Goal: Task Accomplishment & Management: Manage account settings

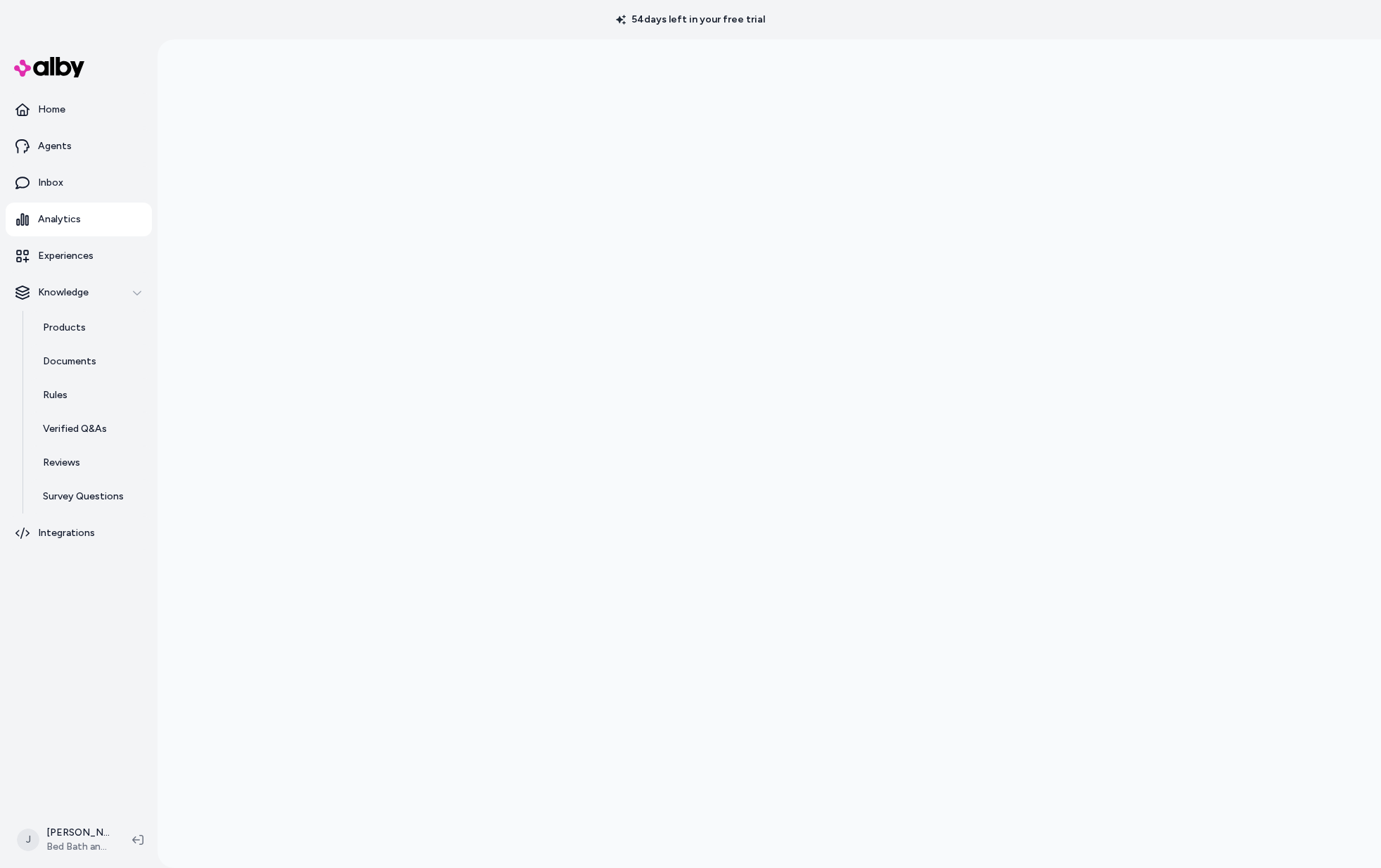
drag, startPoint x: 229, startPoint y: 639, endPoint x: 204, endPoint y: 631, distance: 26.2
click at [229, 639] on div at bounding box center [770, 473] width 1224 height 868
click at [244, 395] on div at bounding box center [770, 473] width 1224 height 868
click at [291, 629] on div at bounding box center [770, 473] width 1224 height 868
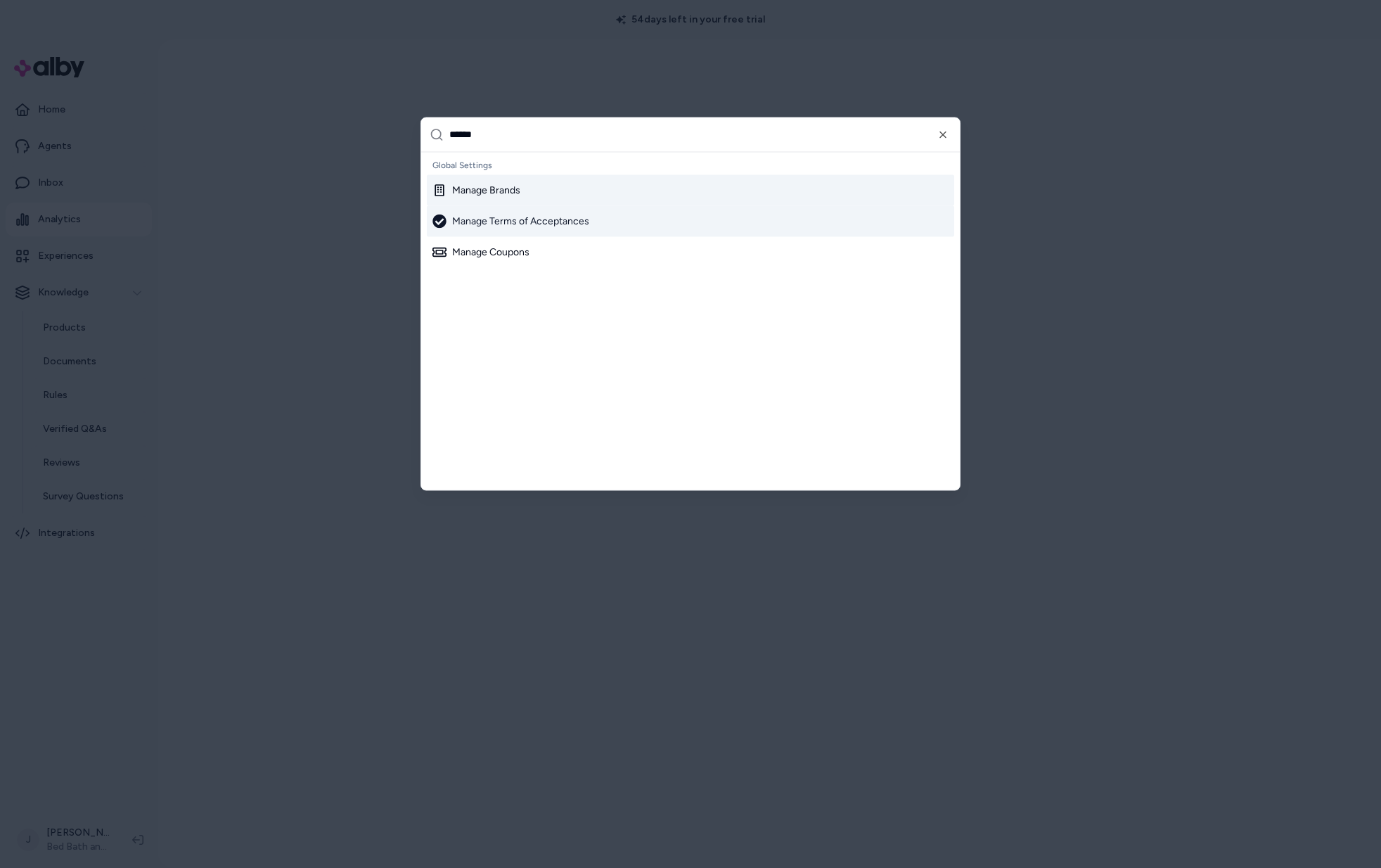
type input "******"
click at [480, 184] on div "Manage Brands" at bounding box center [476, 190] width 88 height 14
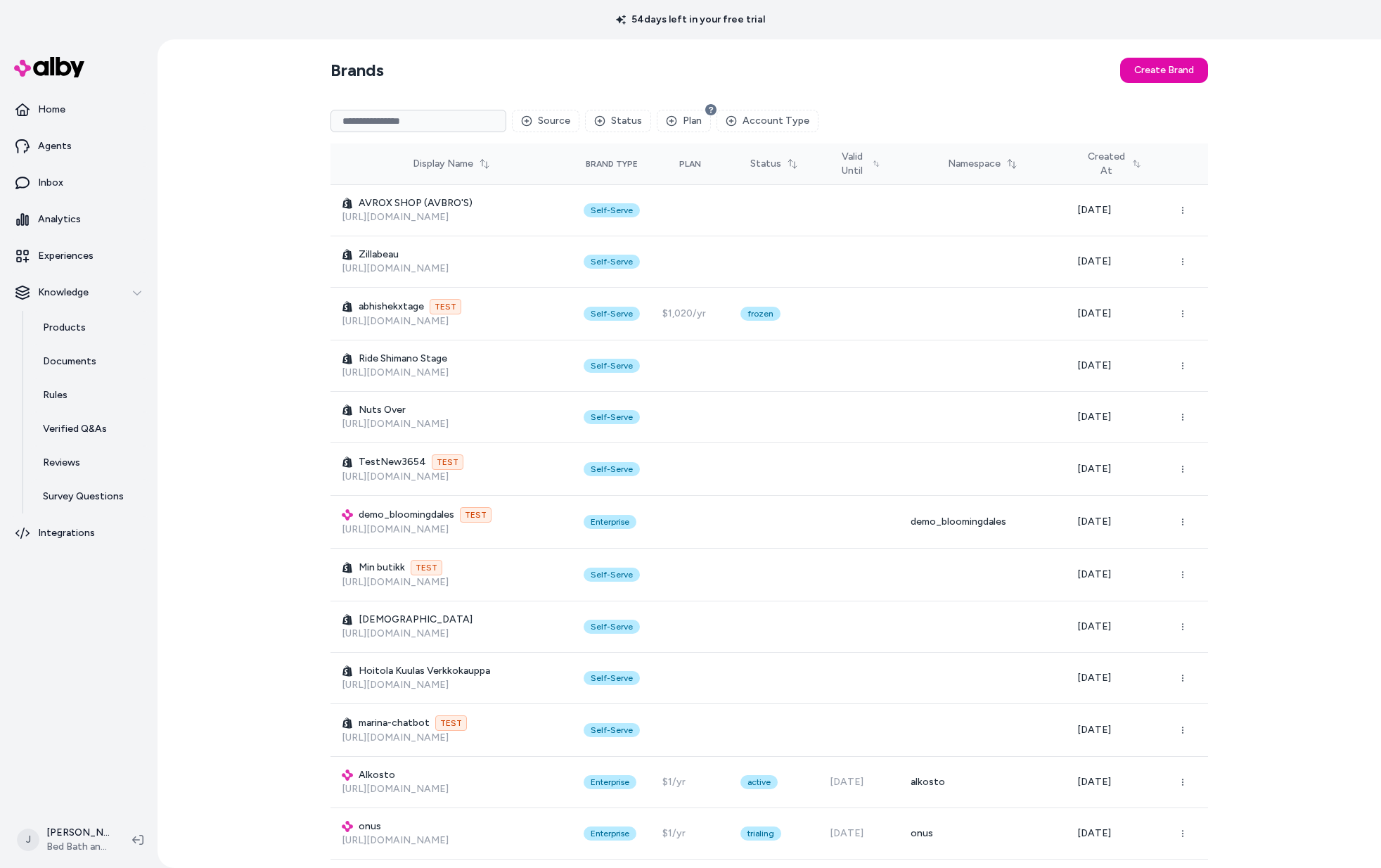
click at [369, 110] on div "Source Status Plan Account Type" at bounding box center [769, 121] width 878 height 45
click at [421, 119] on input at bounding box center [418, 120] width 175 height 23
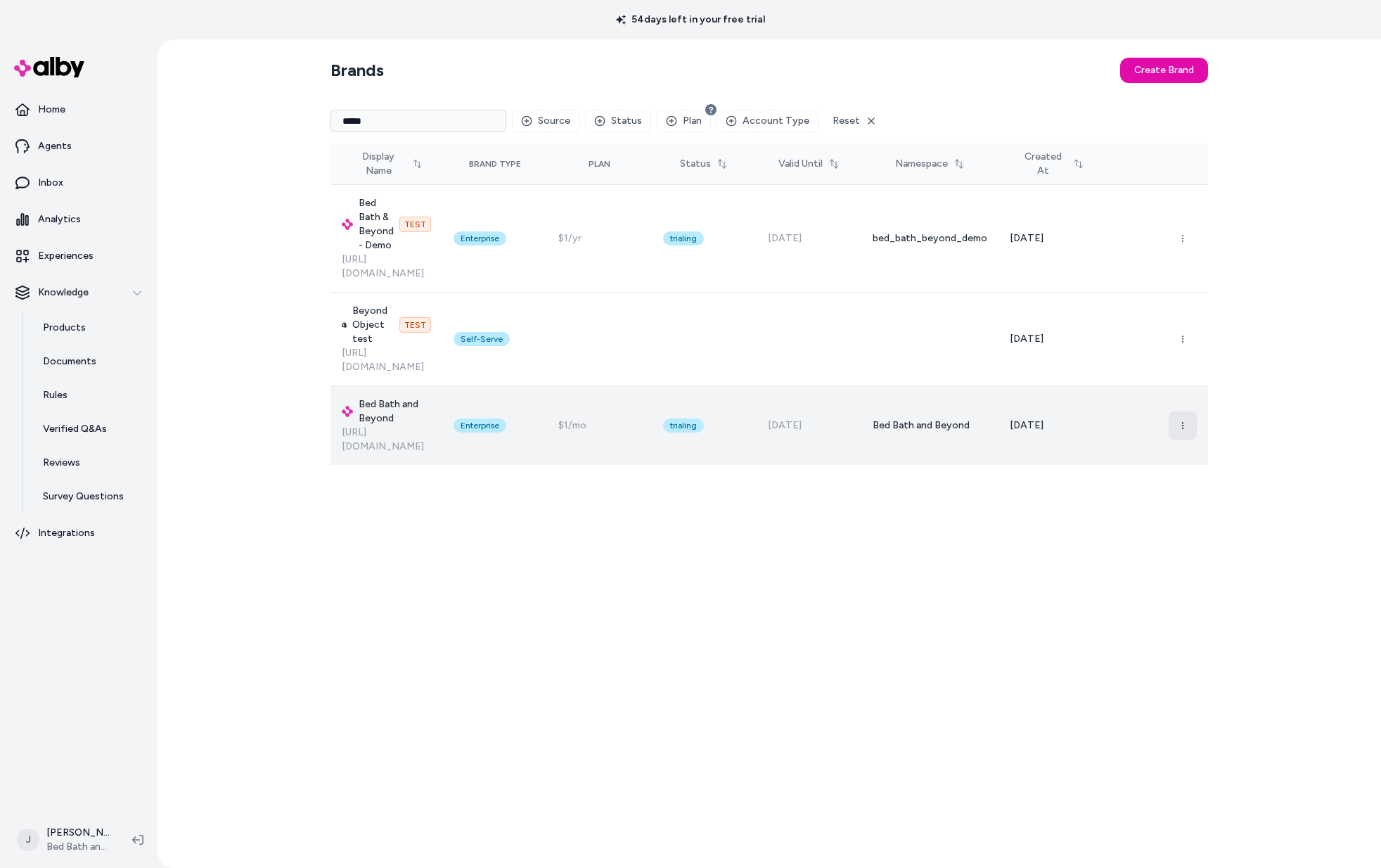
click at [1181, 421] on icon "button" at bounding box center [1183, 425] width 9 height 9
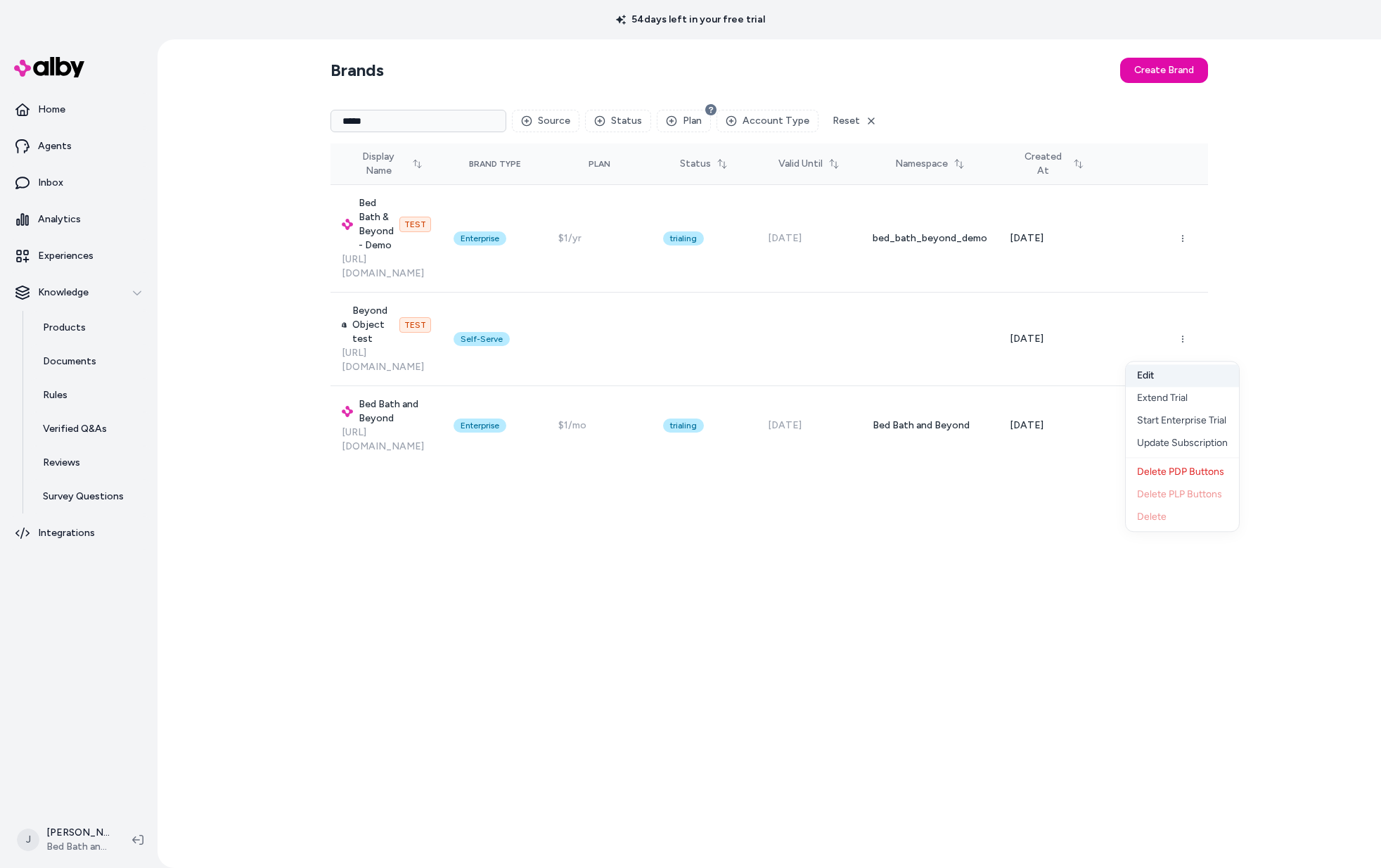
click at [1167, 380] on button "Edit" at bounding box center [1182, 375] width 113 height 23
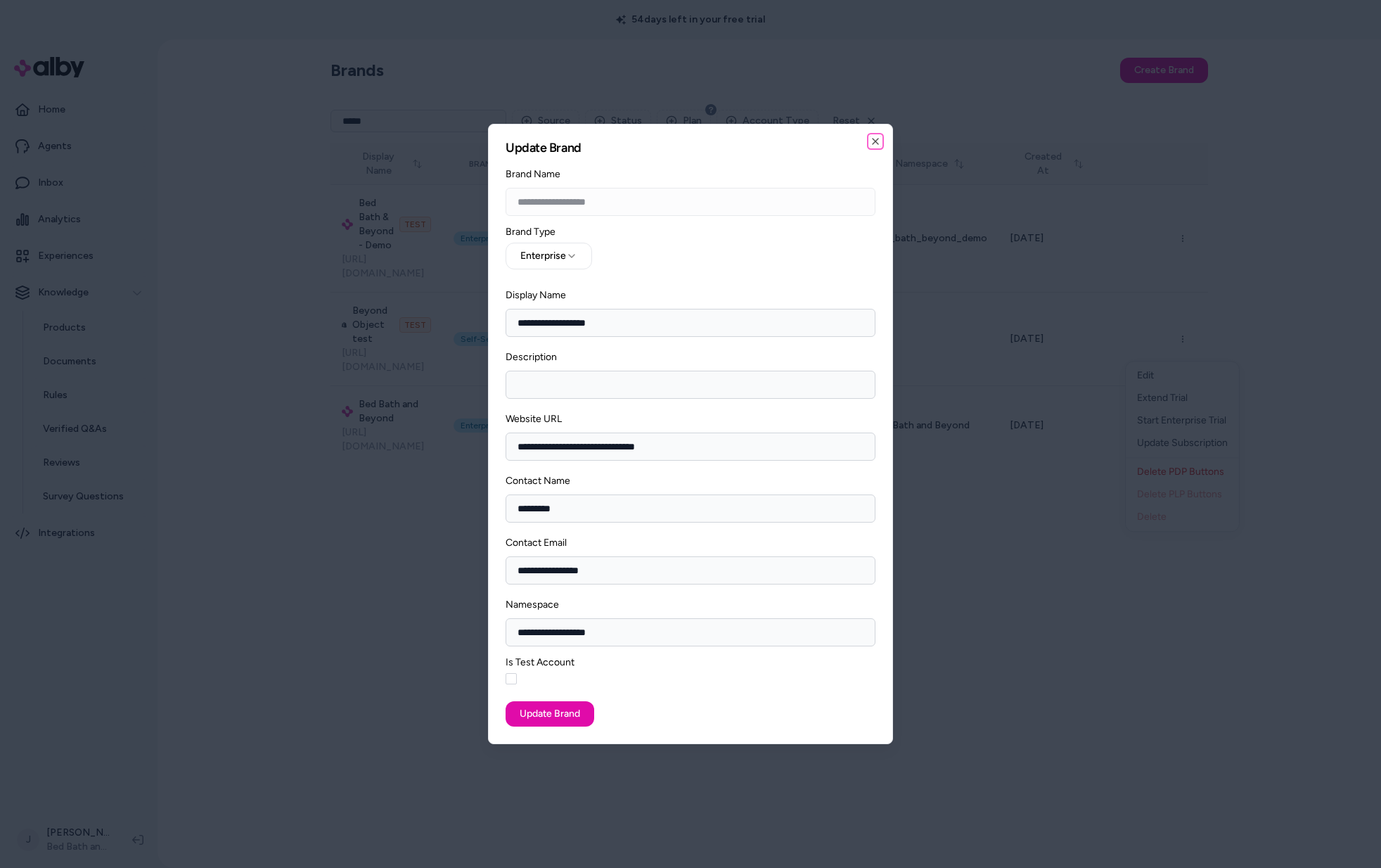
click at [878, 140] on icon "button" at bounding box center [875, 141] width 11 height 11
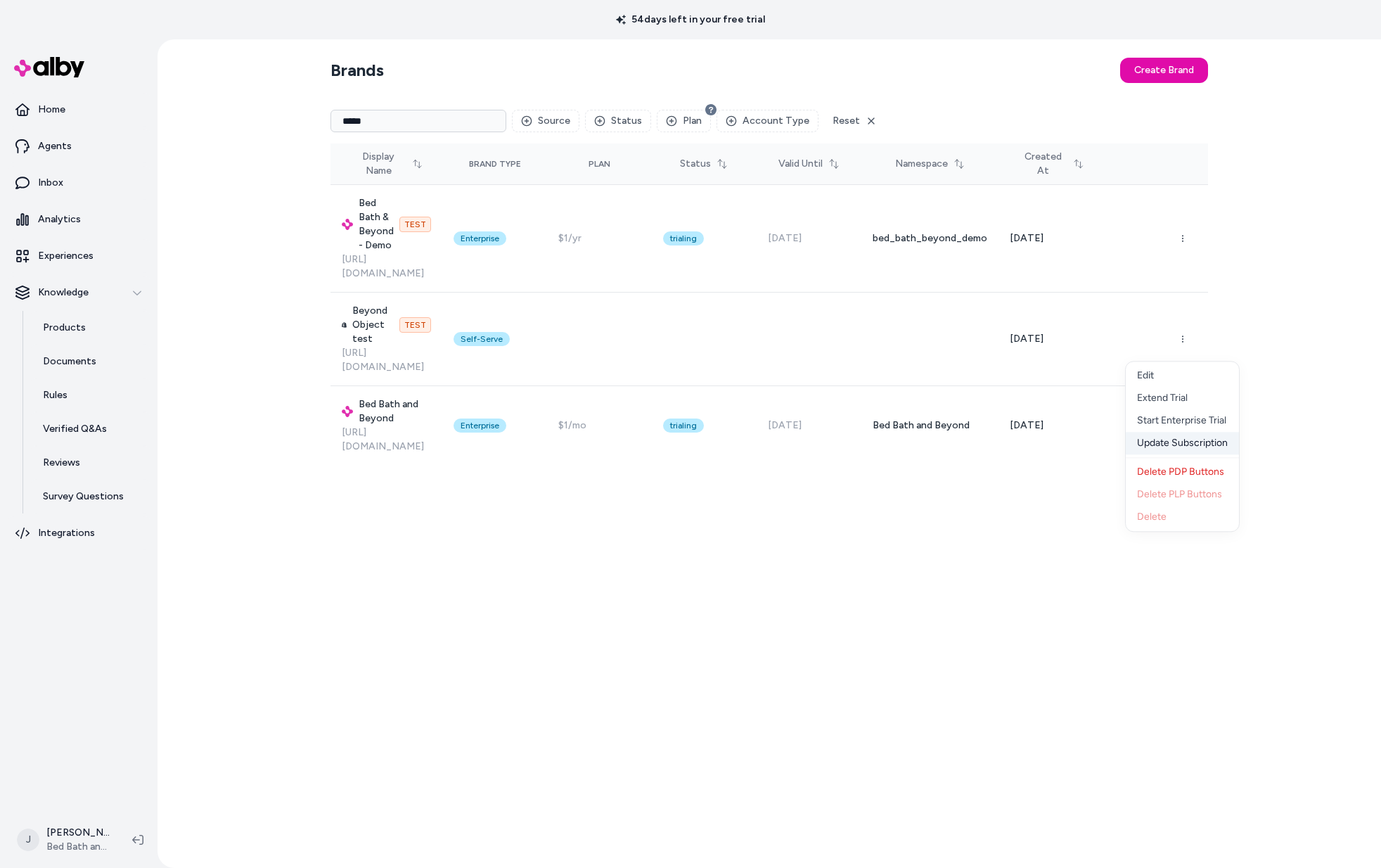
click at [1181, 444] on div "Update Subscription" at bounding box center [1182, 442] width 113 height 23
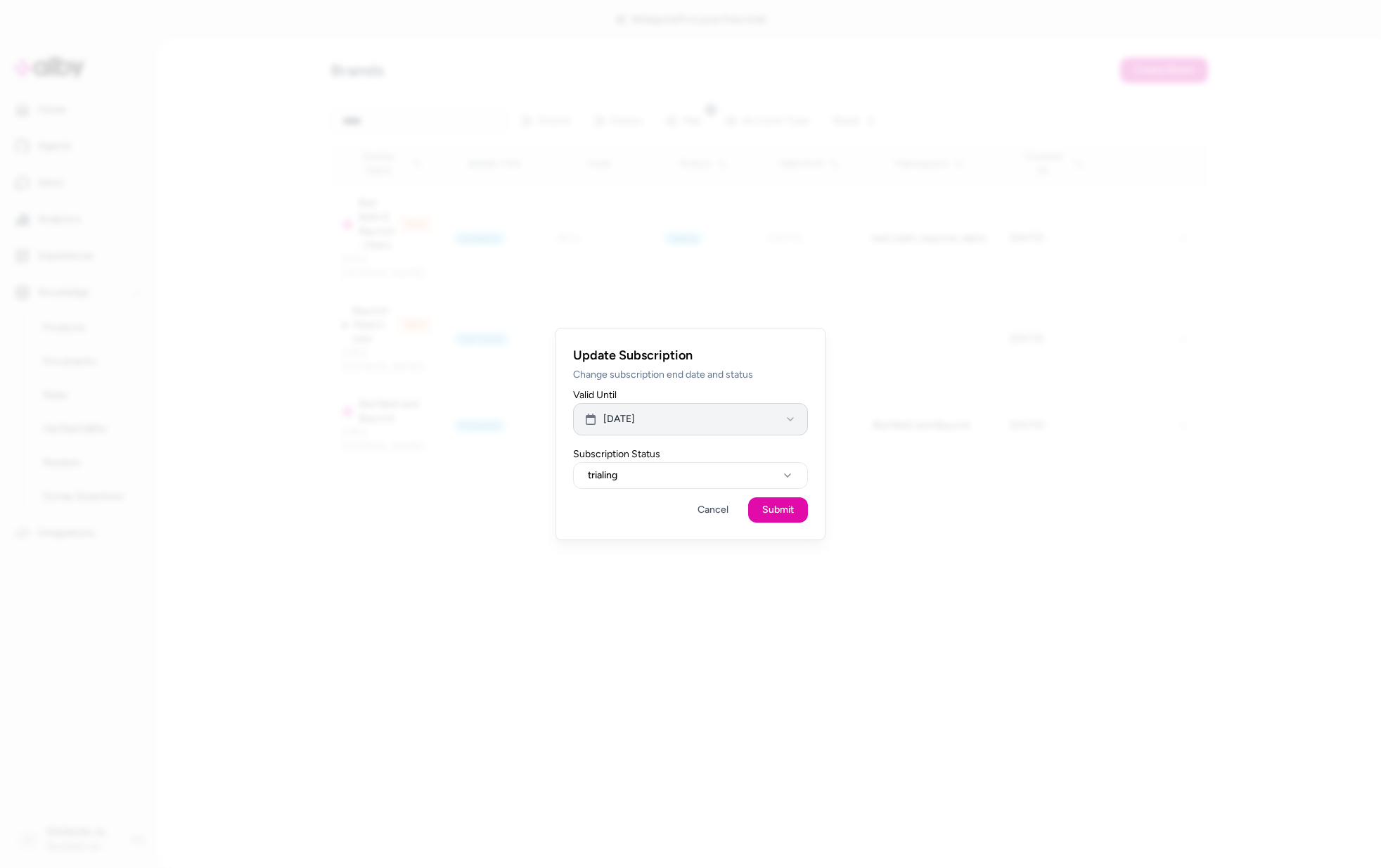
click at [701, 422] on button "Oct 21, 2025" at bounding box center [691, 419] width 235 height 33
click at [304, 605] on div at bounding box center [690, 434] width 1381 height 868
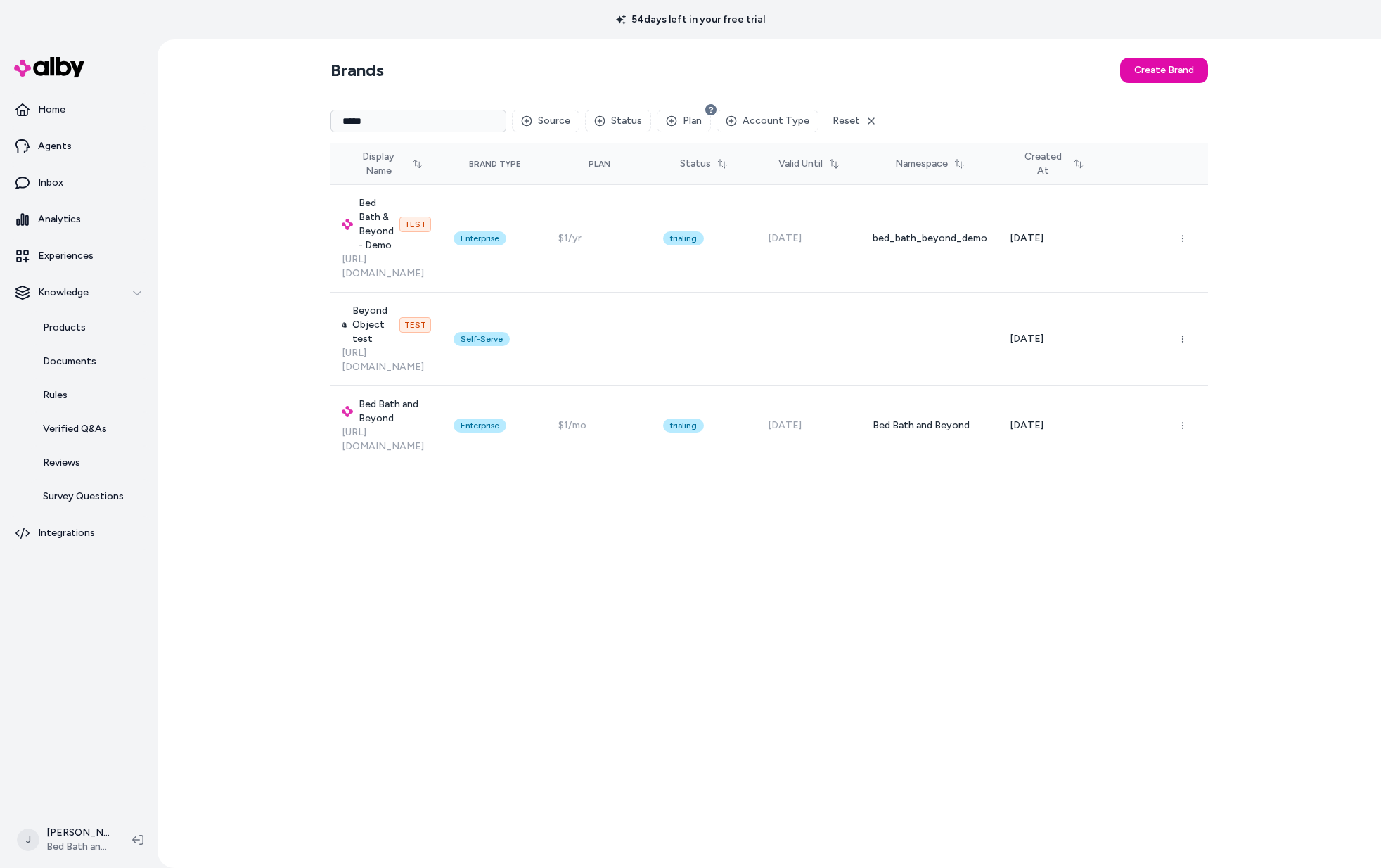
click at [434, 122] on input "*****" at bounding box center [418, 120] width 175 height 23
click at [390, 120] on input "*****" at bounding box center [418, 120] width 175 height 23
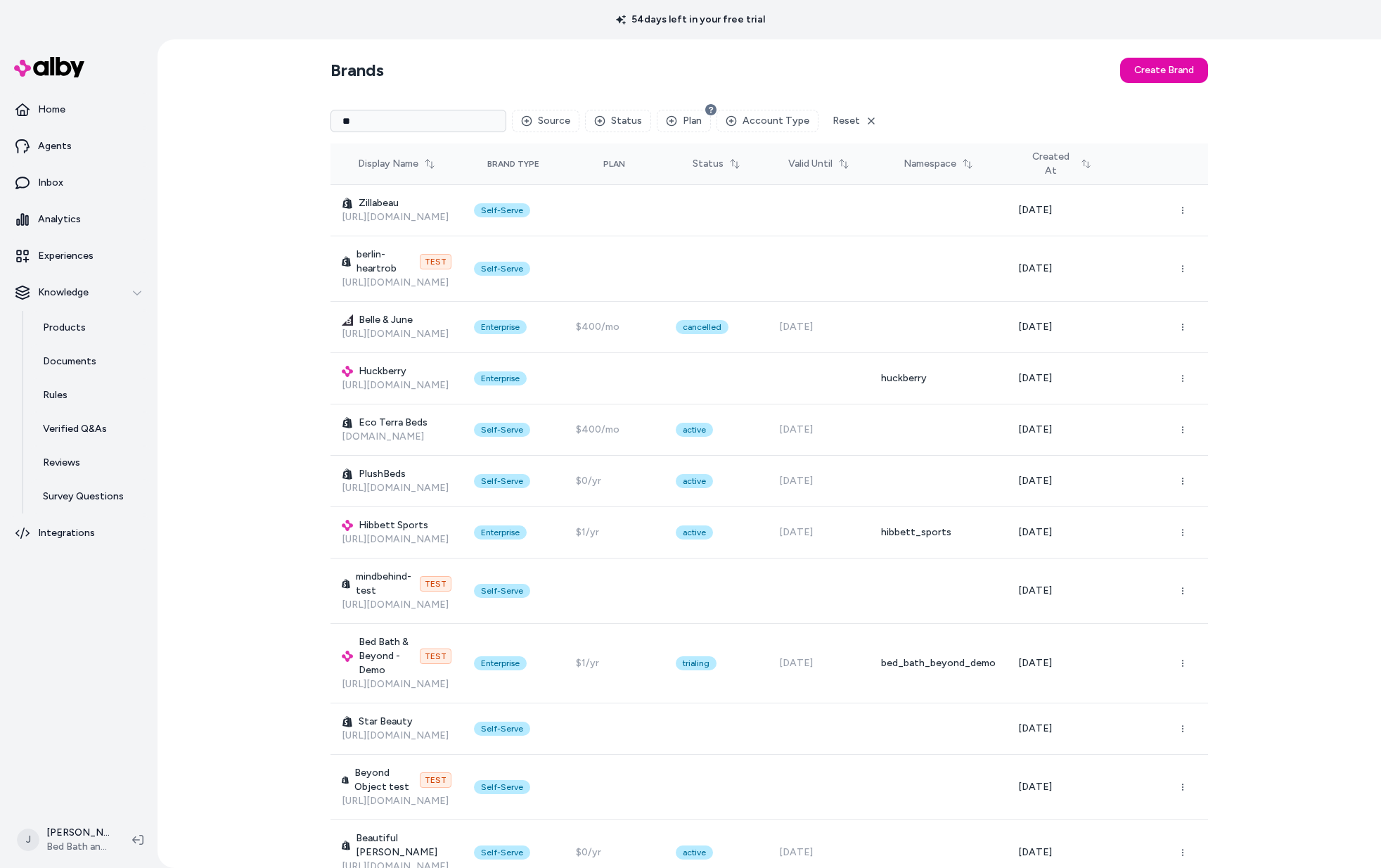
type input "*"
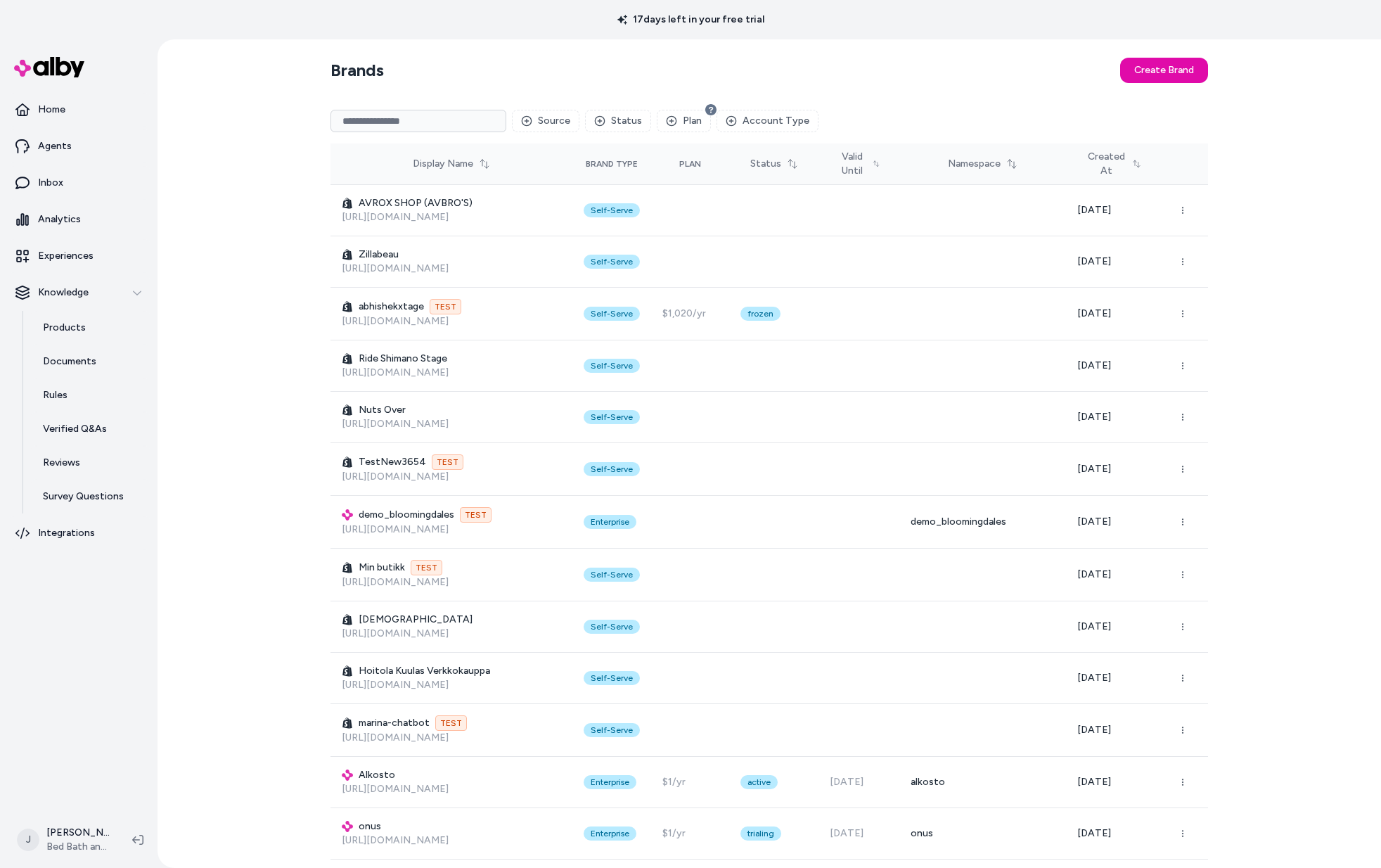
click at [375, 118] on input at bounding box center [418, 120] width 175 height 23
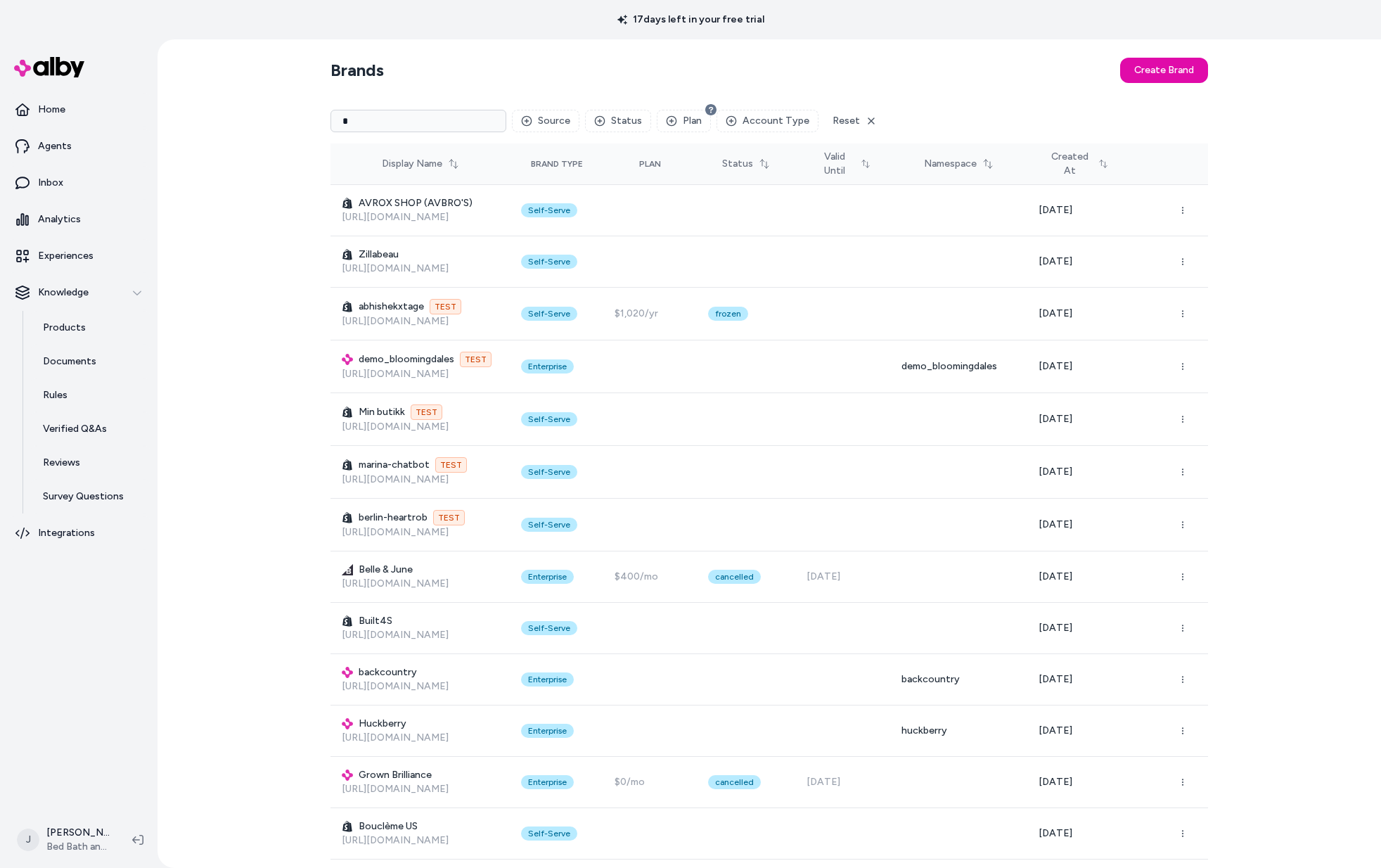
type input "**"
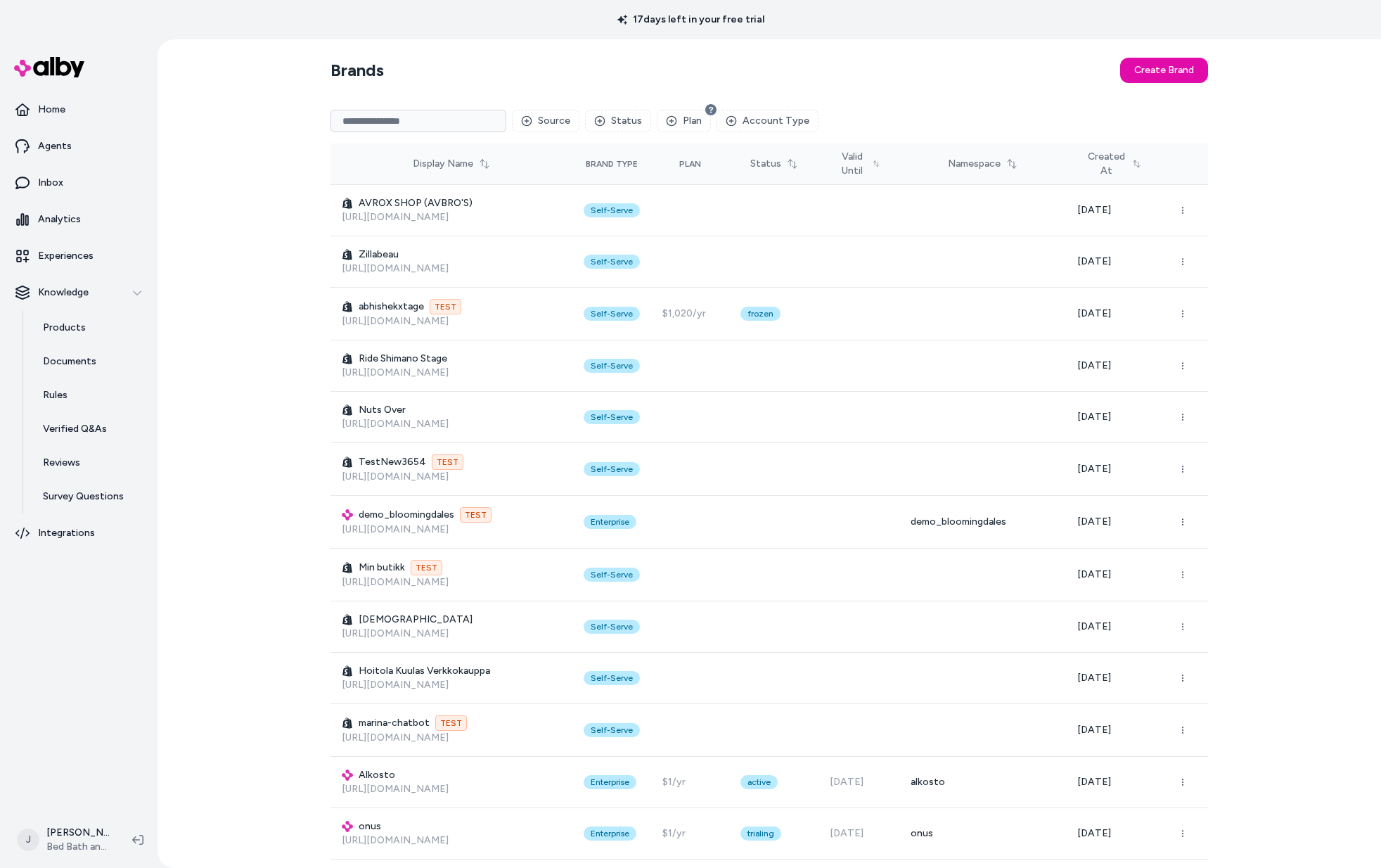
click at [413, 130] on input at bounding box center [418, 120] width 175 height 23
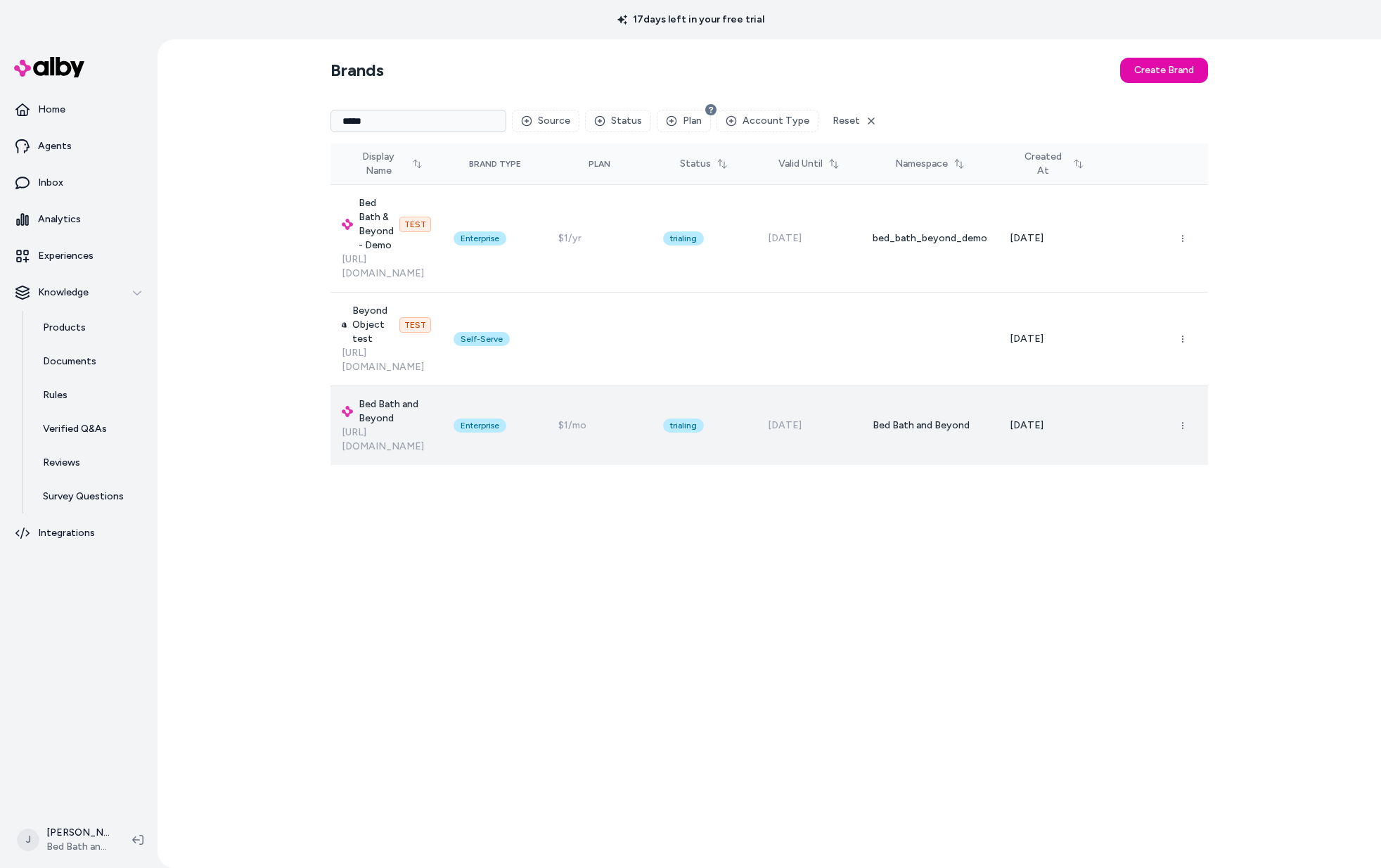
type input "*****"
click at [383, 397] on h3 "Bed Bath and Beyond" at bounding box center [386, 411] width 90 height 29
click at [386, 426] on p "[URL][DOMAIN_NAME]" at bounding box center [386, 439] width 90 height 29
click at [393, 397] on h3 "Bed Bath and Beyond" at bounding box center [386, 411] width 90 height 29
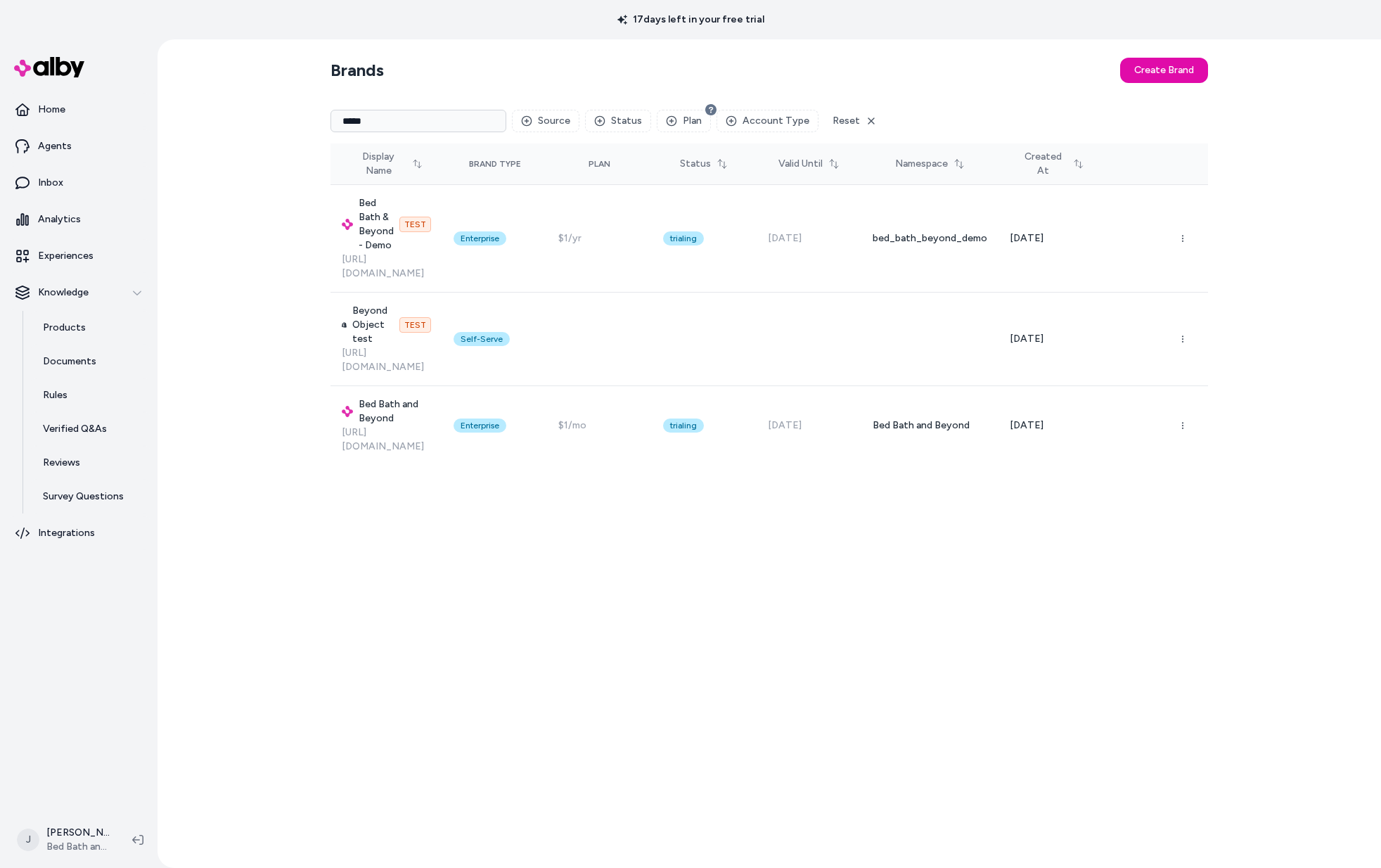
drag, startPoint x: 134, startPoint y: 667, endPoint x: 121, endPoint y: 633, distance: 36.4
click at [126, 654] on nav "Home Agents Inbox Analytics Experiences Knowledge Products Documents Rules Veri…" at bounding box center [79, 450] width 146 height 715
click at [82, 111] on link "Home" at bounding box center [79, 109] width 146 height 33
